Goal: Navigation & Orientation: Find specific page/section

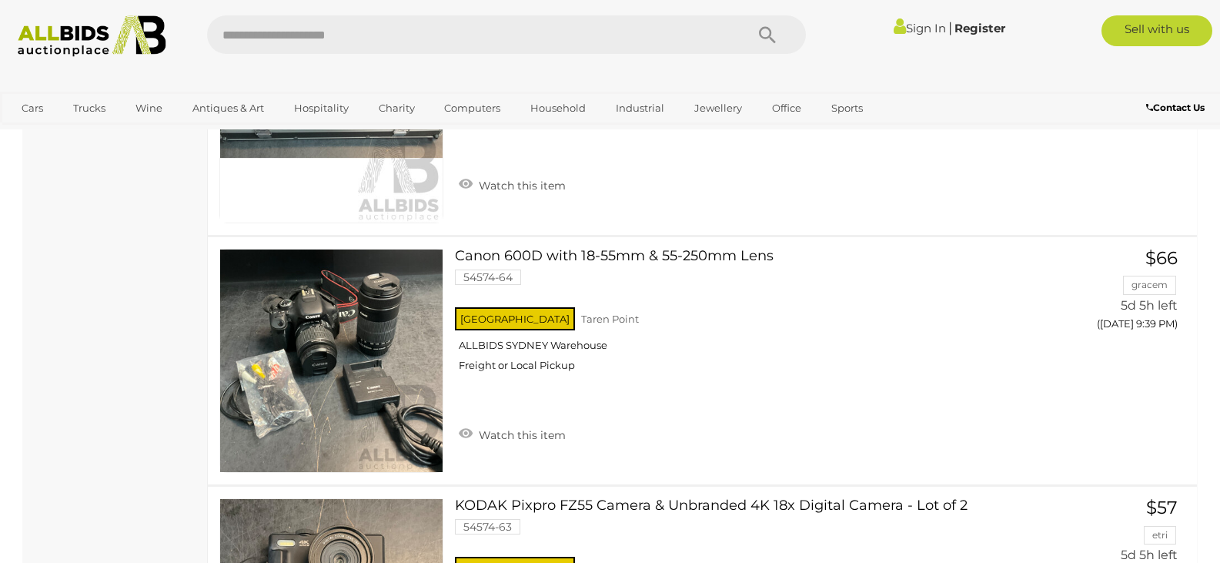
scroll to position [10241, 0]
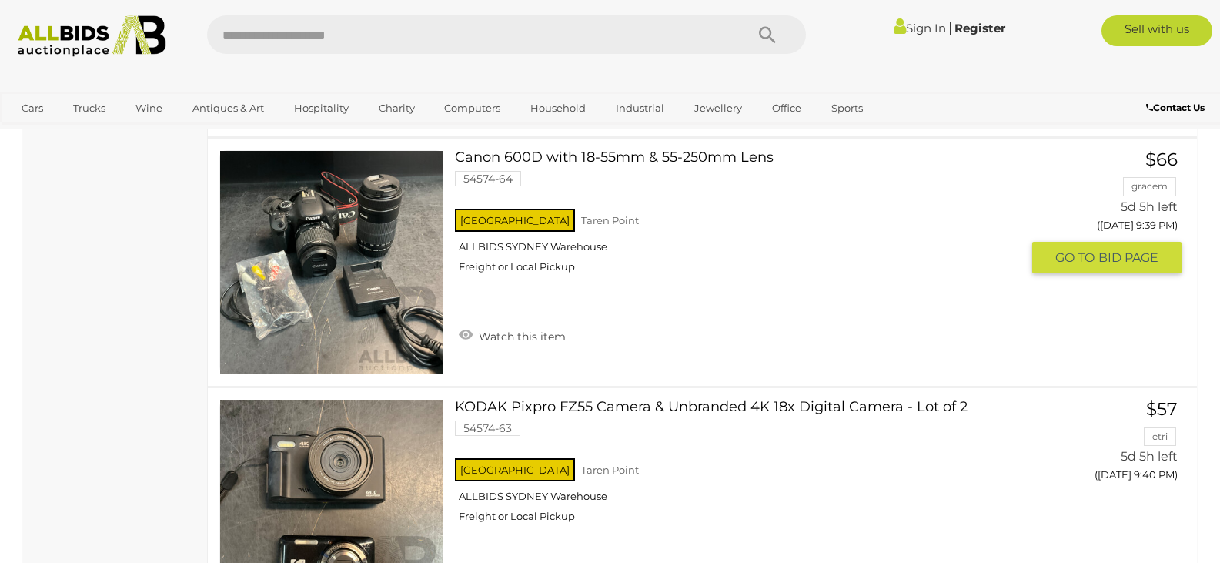
click at [326, 290] on img at bounding box center [331, 262] width 223 height 223
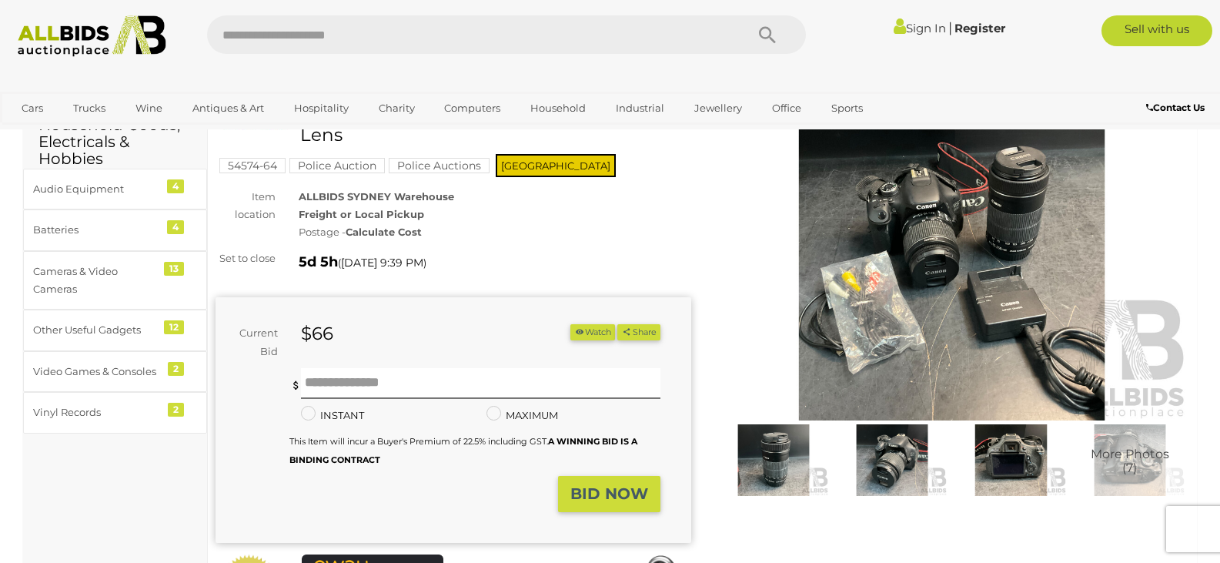
scroll to position [77, 0]
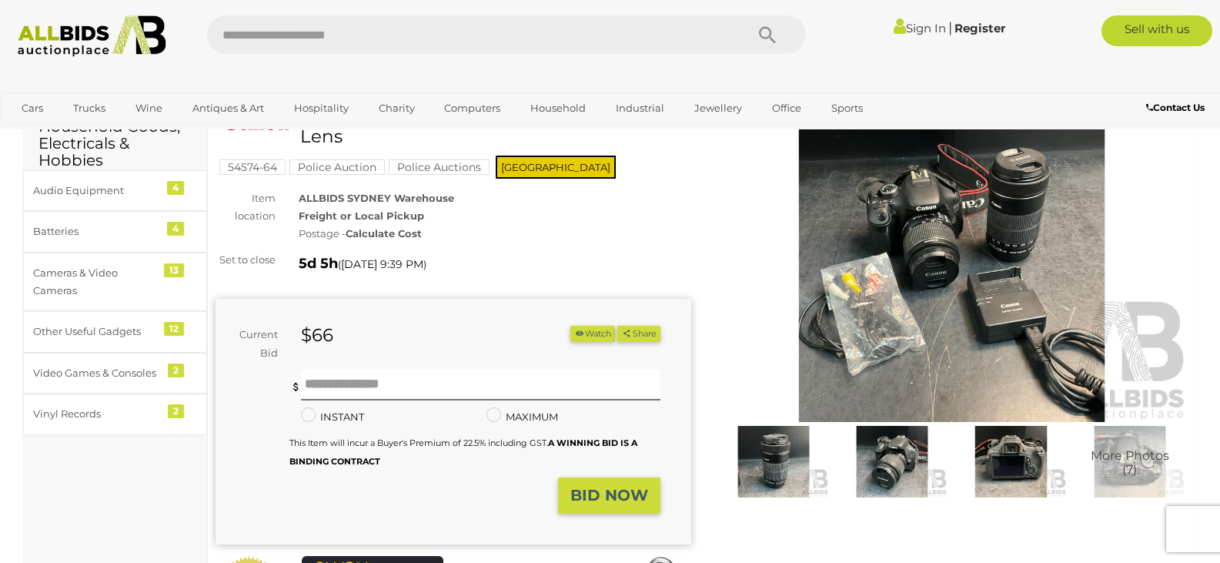
drag, startPoint x: 768, startPoint y: 447, endPoint x: 782, endPoint y: 444, distance: 13.4
click at [768, 447] on img at bounding box center [773, 462] width 111 height 72
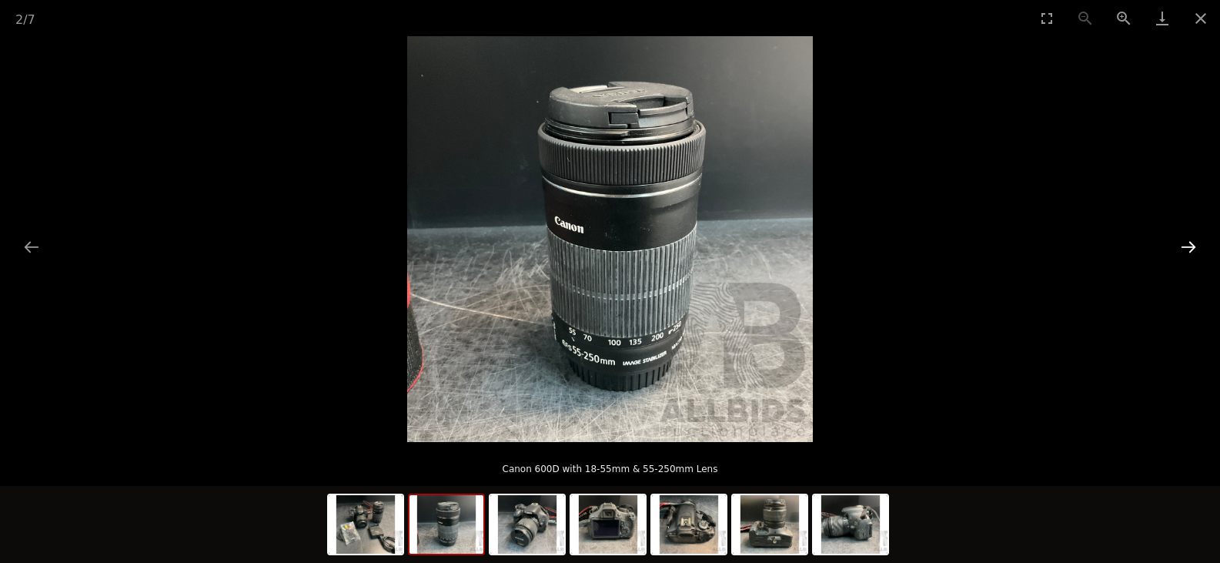
click at [1192, 249] on button "Next slide" at bounding box center [1189, 247] width 32 height 30
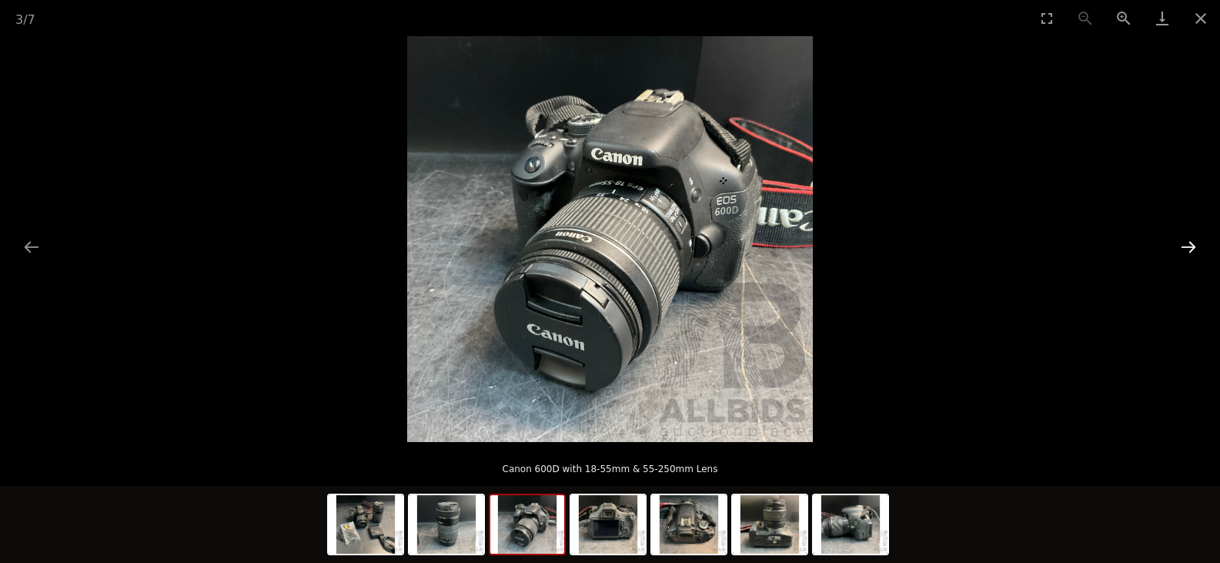
click at [1197, 244] on button "Next slide" at bounding box center [1189, 247] width 32 height 30
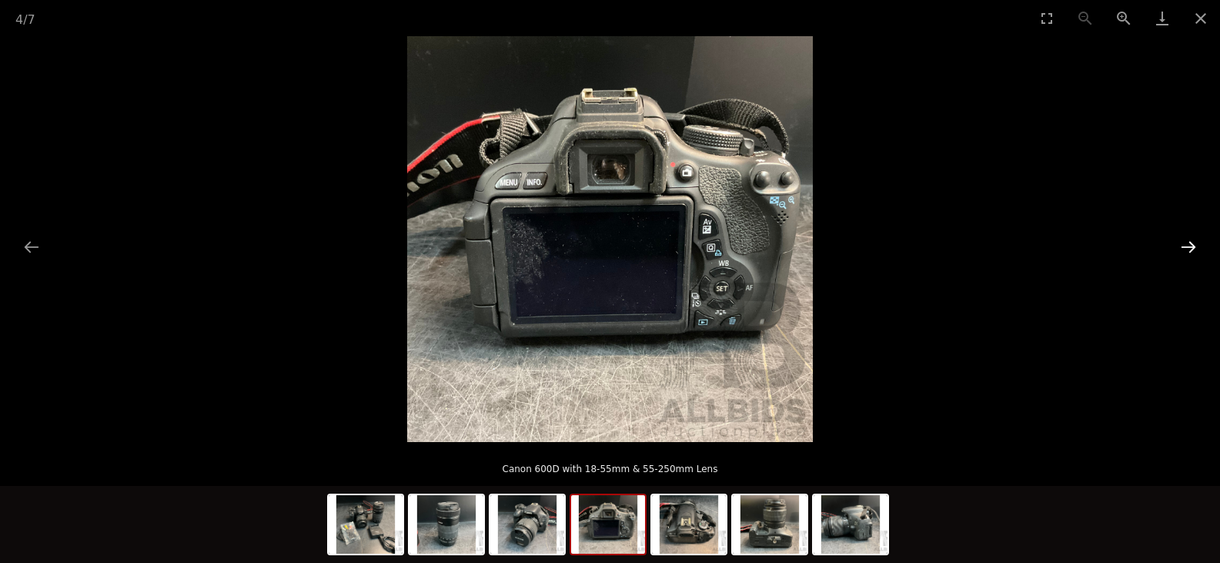
click at [1199, 241] on button "Next slide" at bounding box center [1189, 247] width 32 height 30
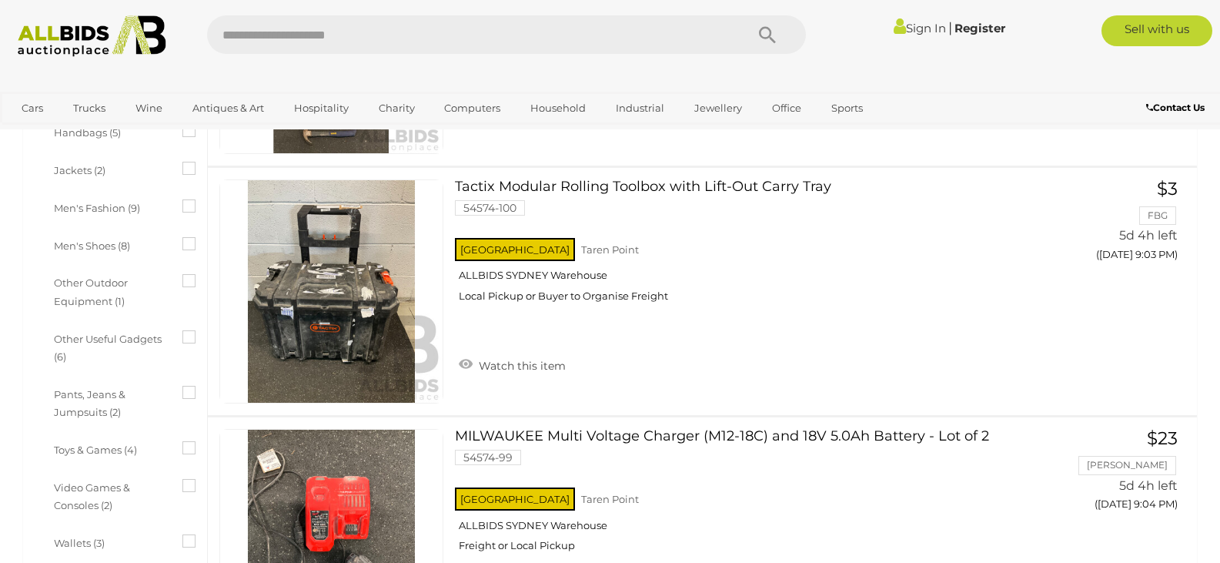
scroll to position [1136, 0]
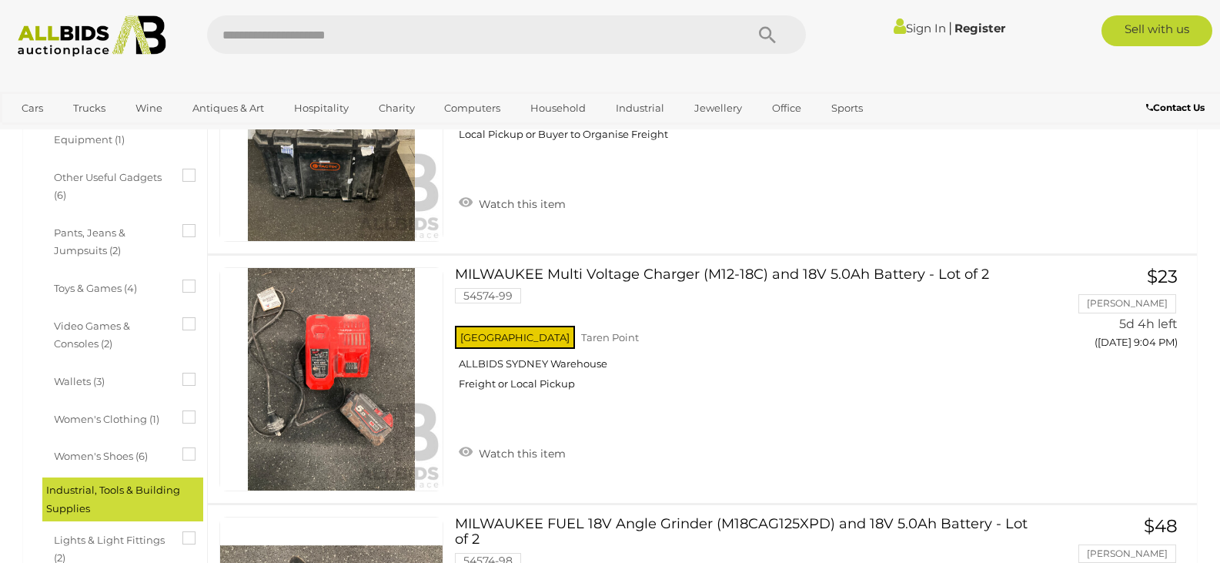
click at [105, 326] on span "Video Games & Consoles (2)" at bounding box center [111, 333] width 115 height 40
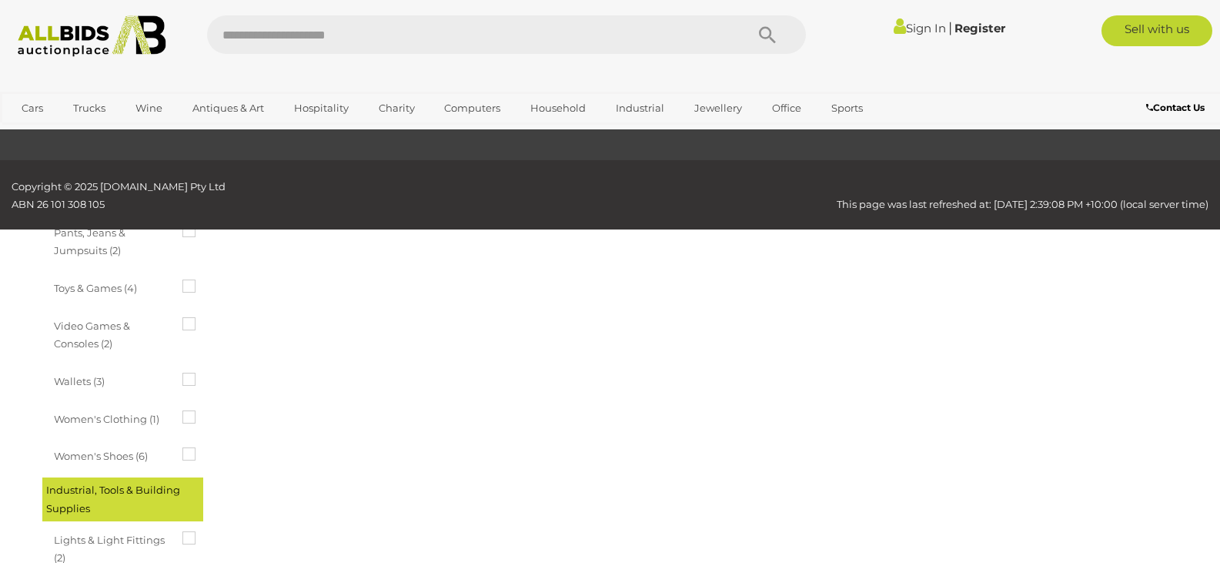
scroll to position [0, 0]
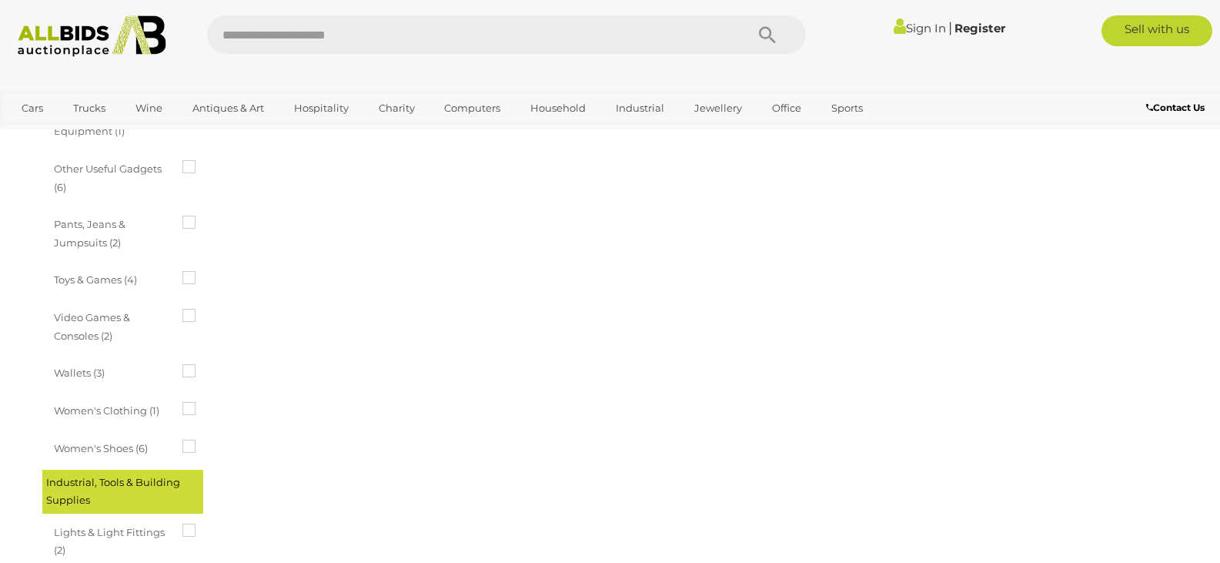
scroll to position [1155, 0]
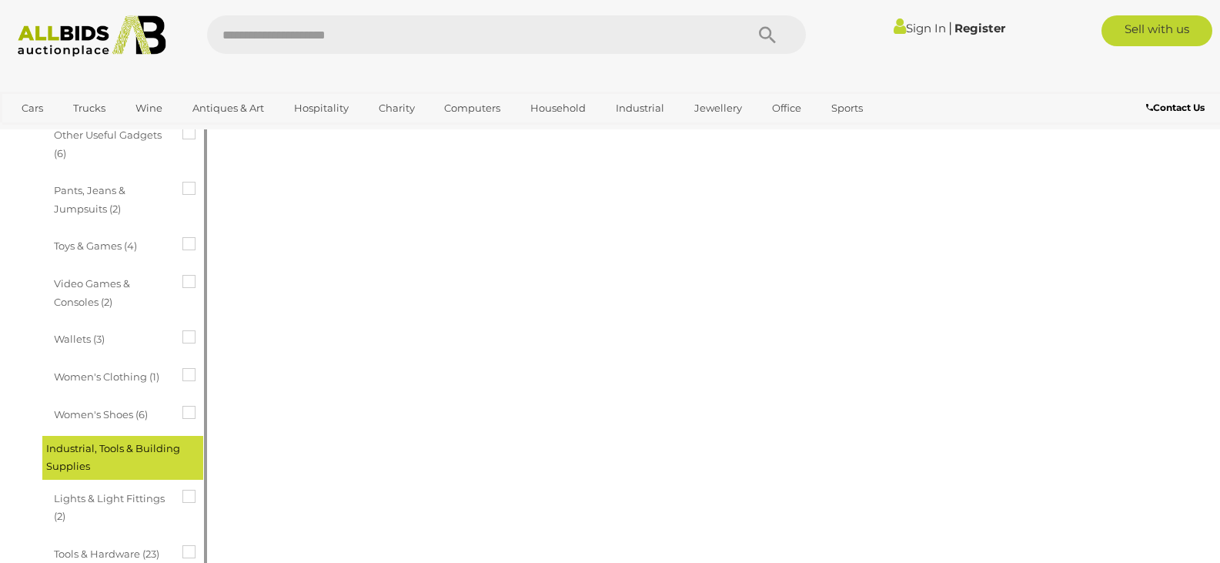
click at [182, 288] on div "Video Games & Consoles (2)" at bounding box center [127, 293] width 146 height 45
click at [182, 282] on div "Video Games & Consoles (2)" at bounding box center [127, 293] width 146 height 45
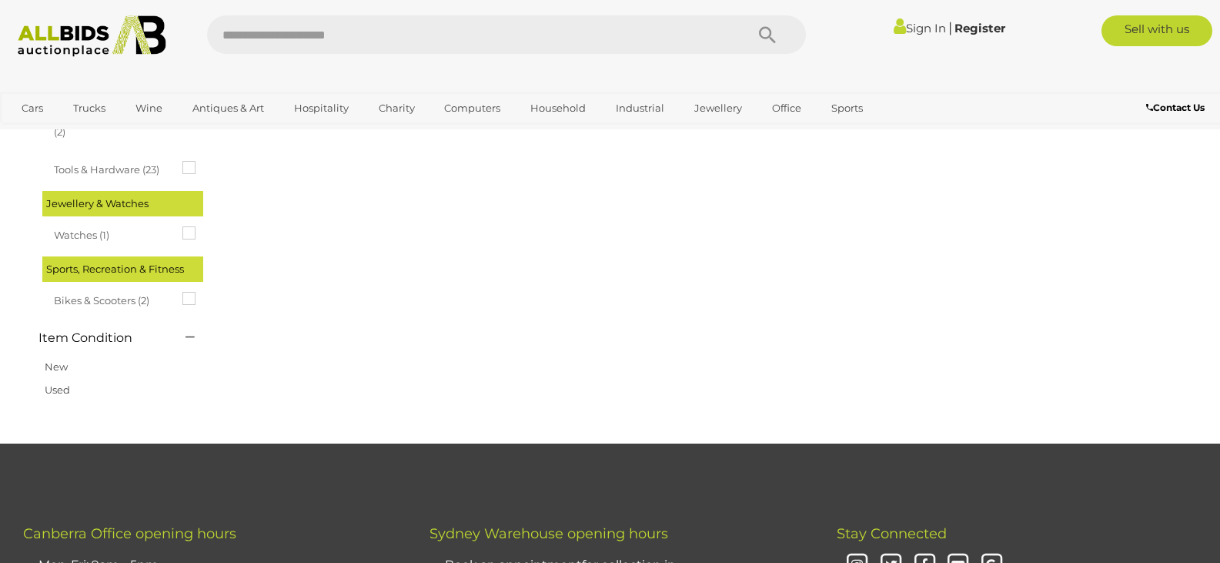
scroll to position [1540, 0]
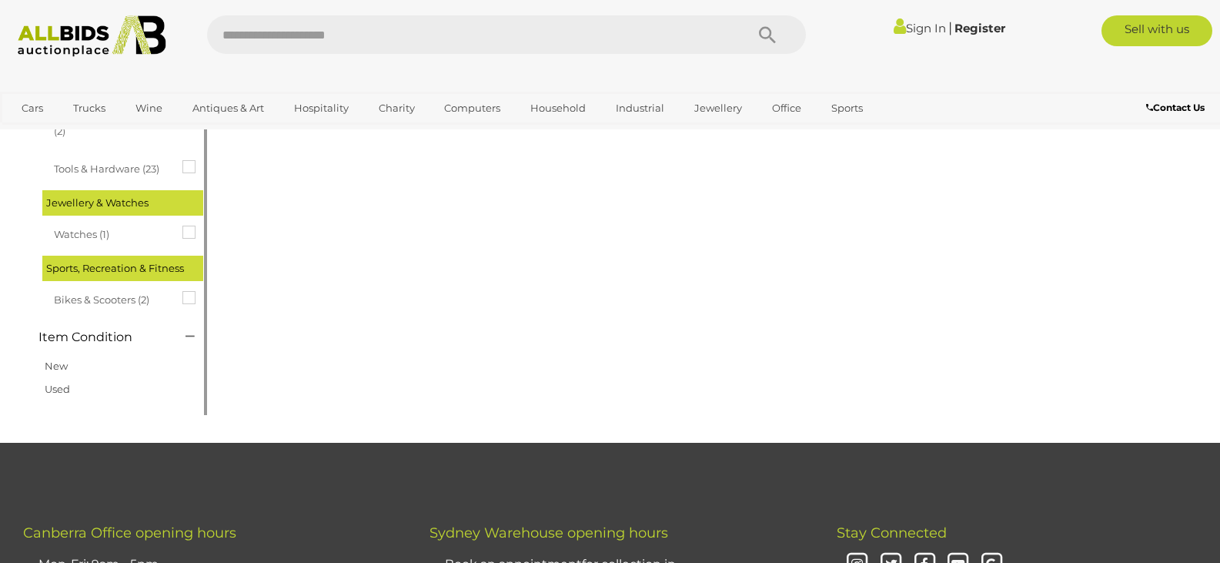
click at [117, 303] on span "Bikes & Scooters (2)" at bounding box center [111, 298] width 115 height 22
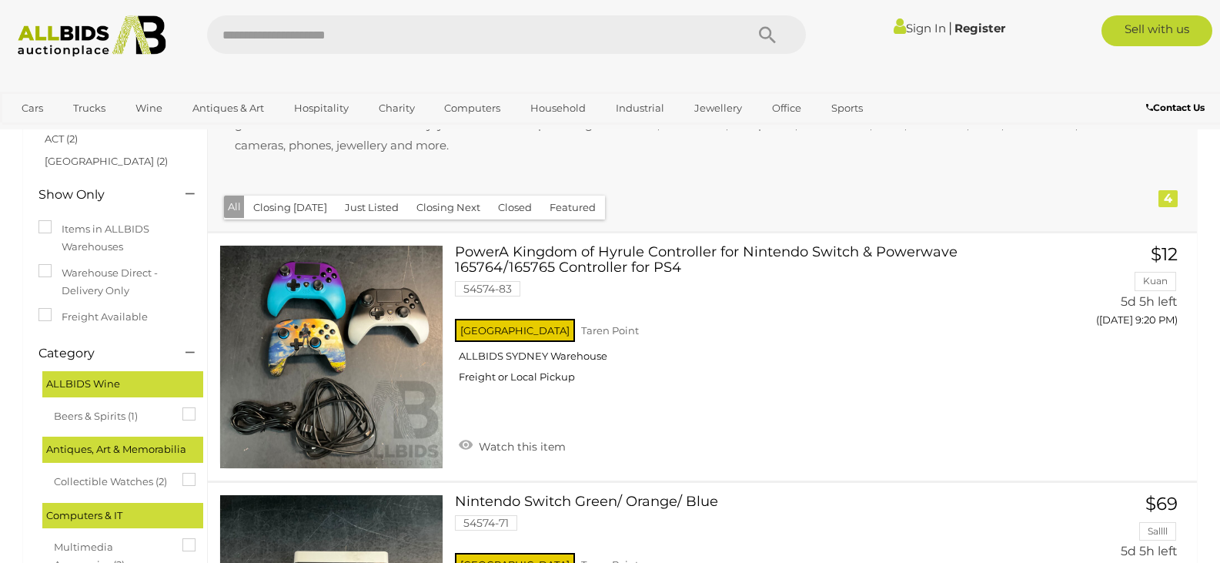
scroll to position [154, 0]
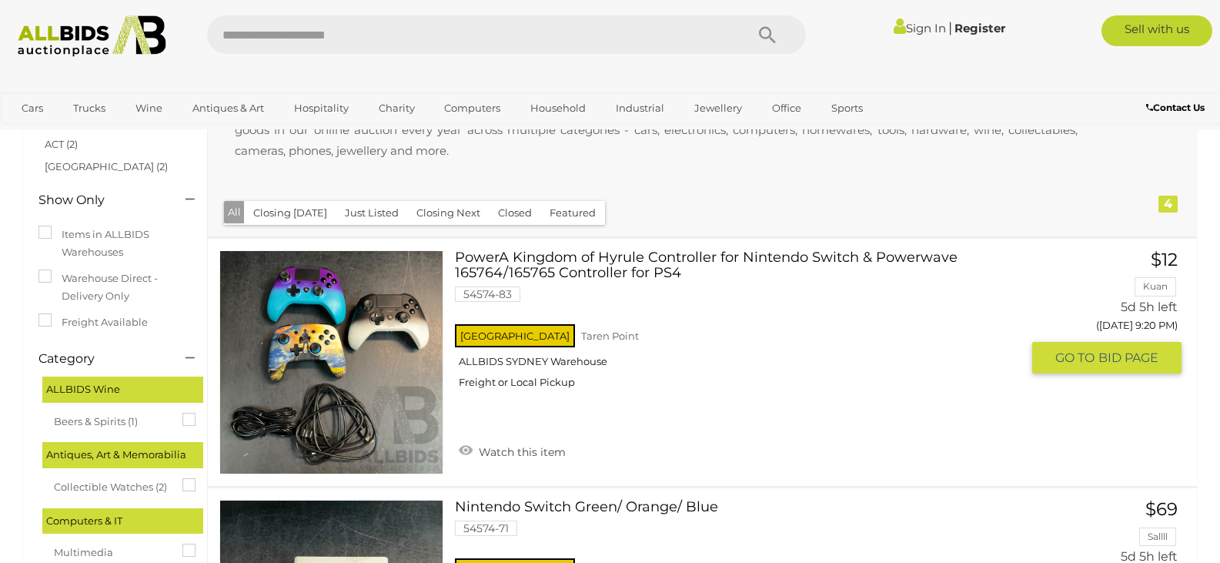
drag, startPoint x: 510, startPoint y: 269, endPoint x: 541, endPoint y: 262, distance: 31.7
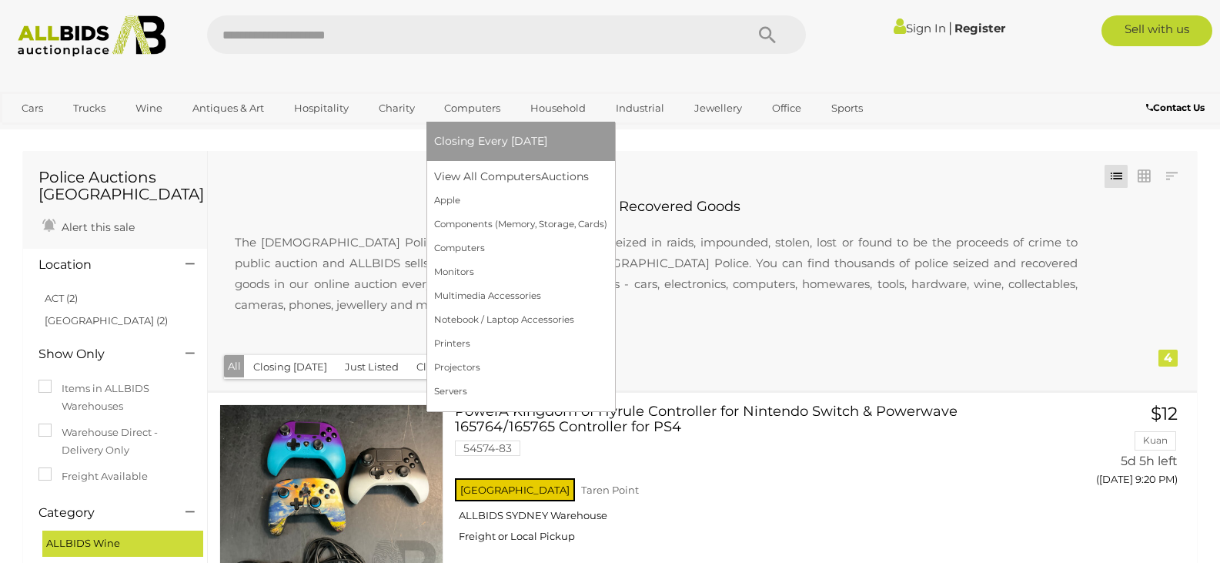
click at [470, 109] on link "Computers" at bounding box center [472, 107] width 76 height 25
click at [470, 145] on span "Closing Every [DATE]" at bounding box center [490, 141] width 113 height 14
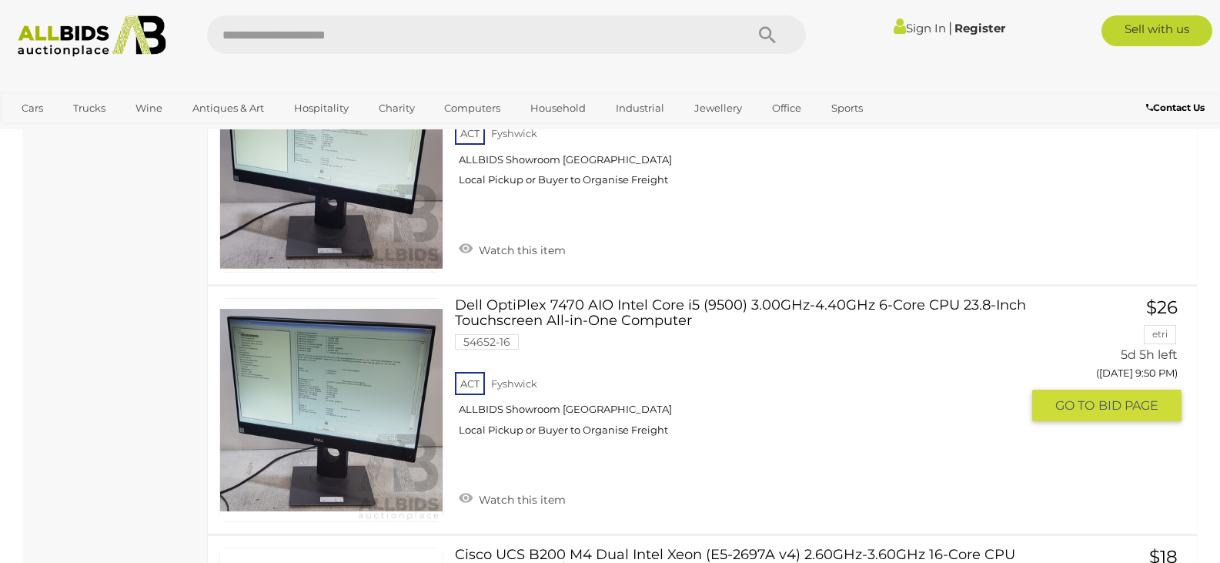
scroll to position [7084, 0]
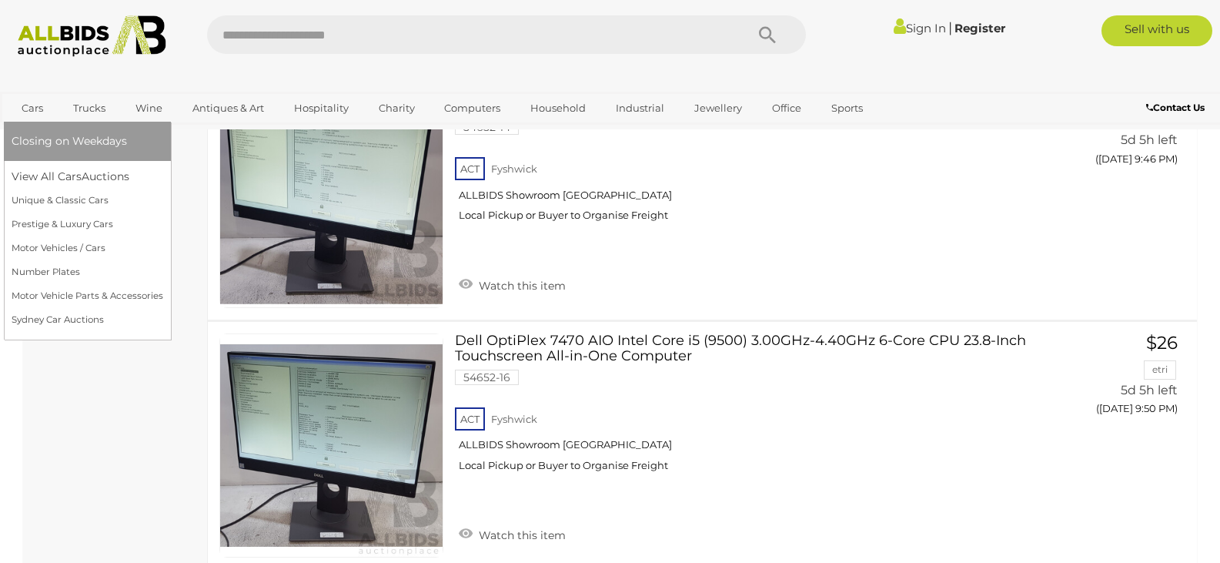
click at [34, 112] on link "Cars" at bounding box center [33, 107] width 42 height 25
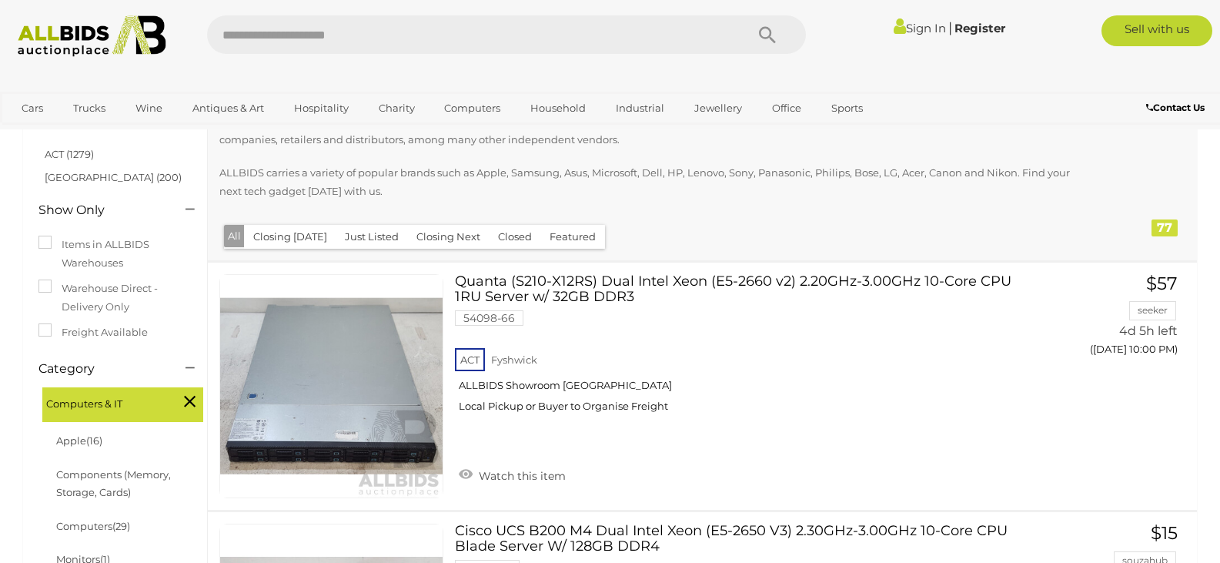
scroll to position [154, 0]
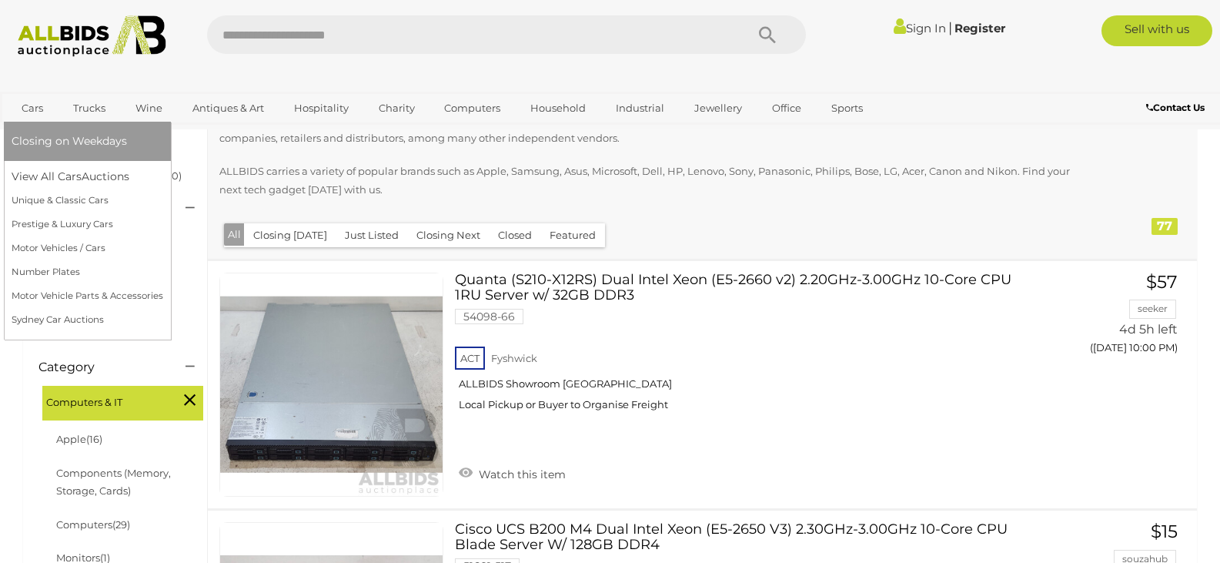
click at [51, 142] on span "Closing on Weekdays" at bounding box center [69, 141] width 115 height 14
